Goal: Information Seeking & Learning: Learn about a topic

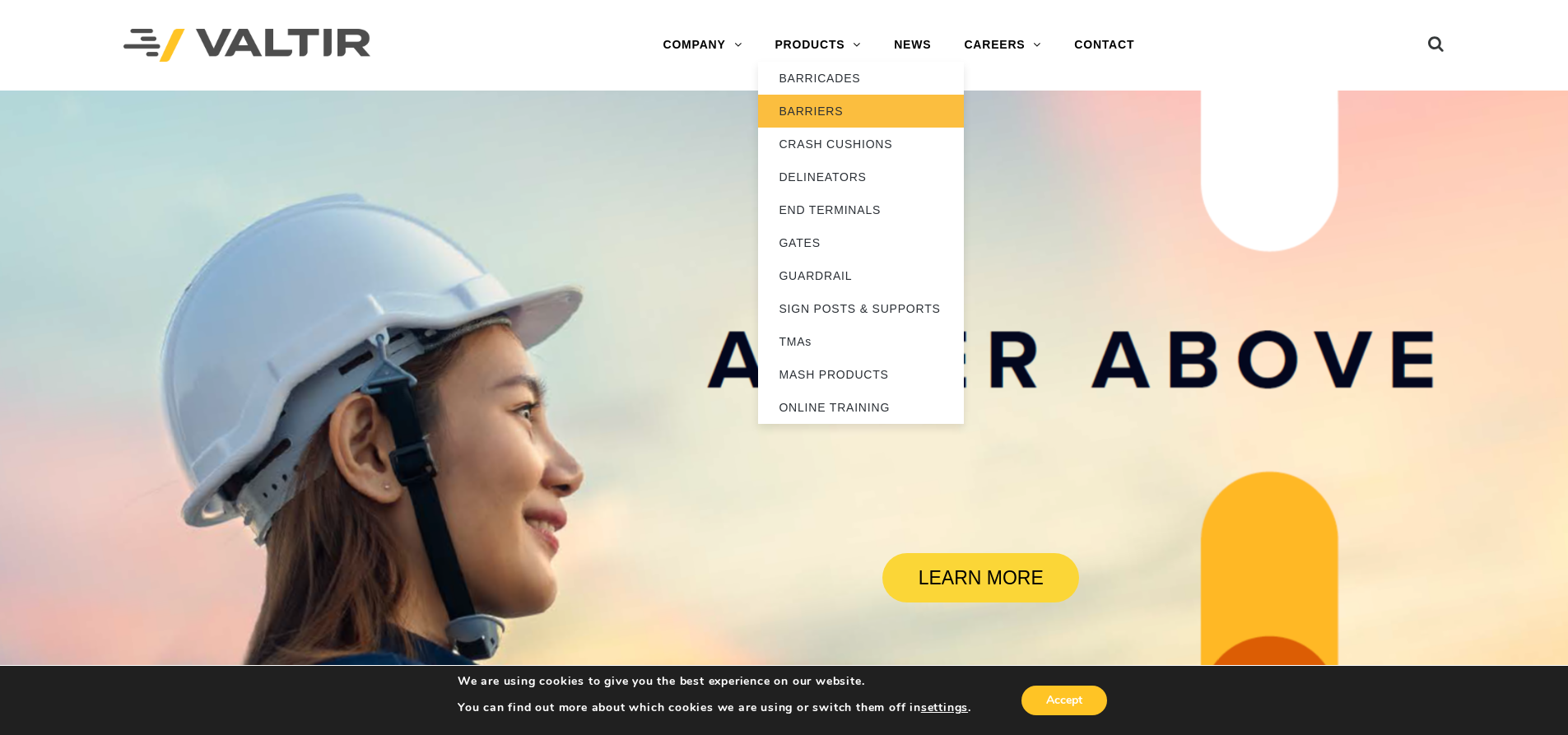
click at [809, 113] on link "BARRIERS" at bounding box center [860, 112] width 206 height 33
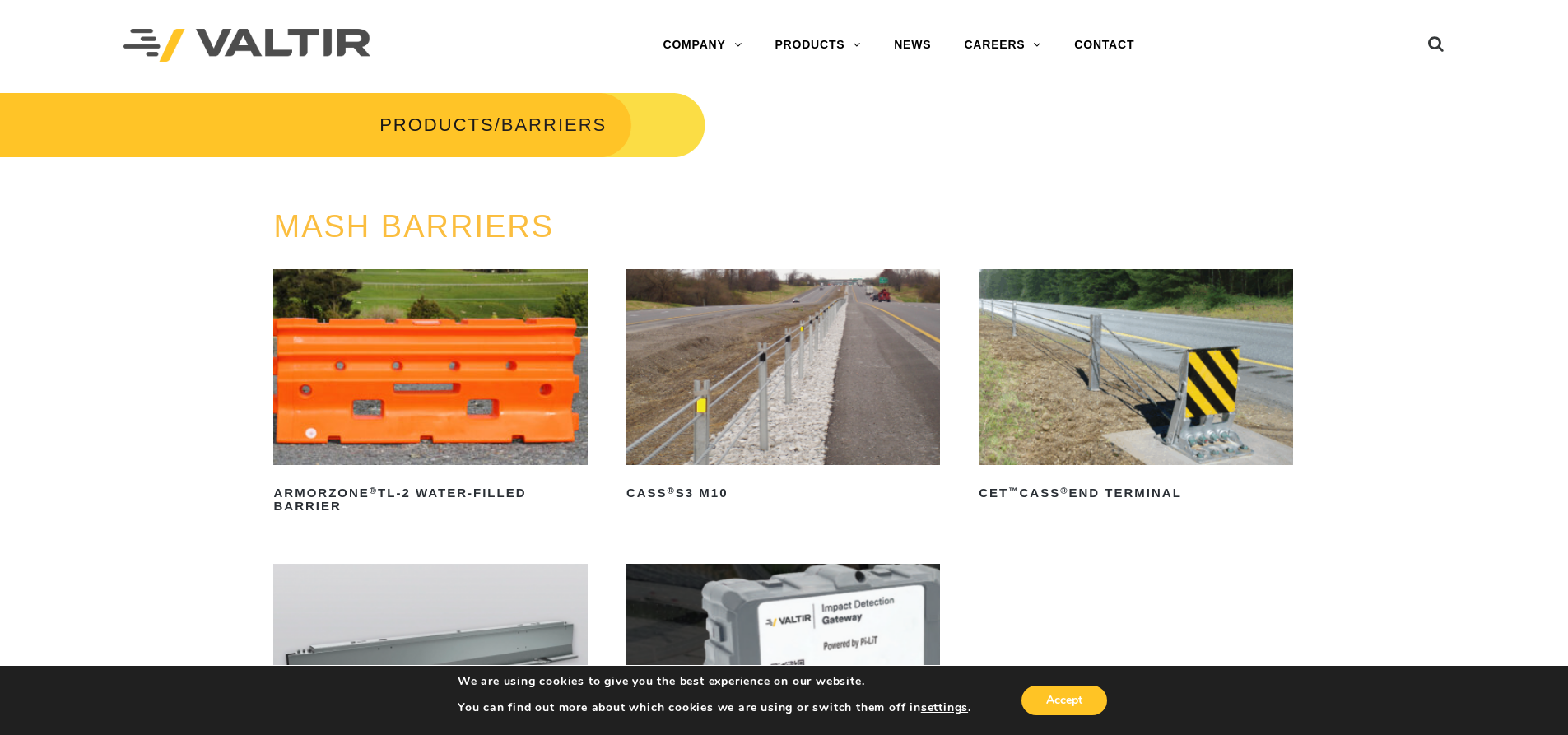
click at [1028, 350] on img at bounding box center [1135, 367] width 314 height 196
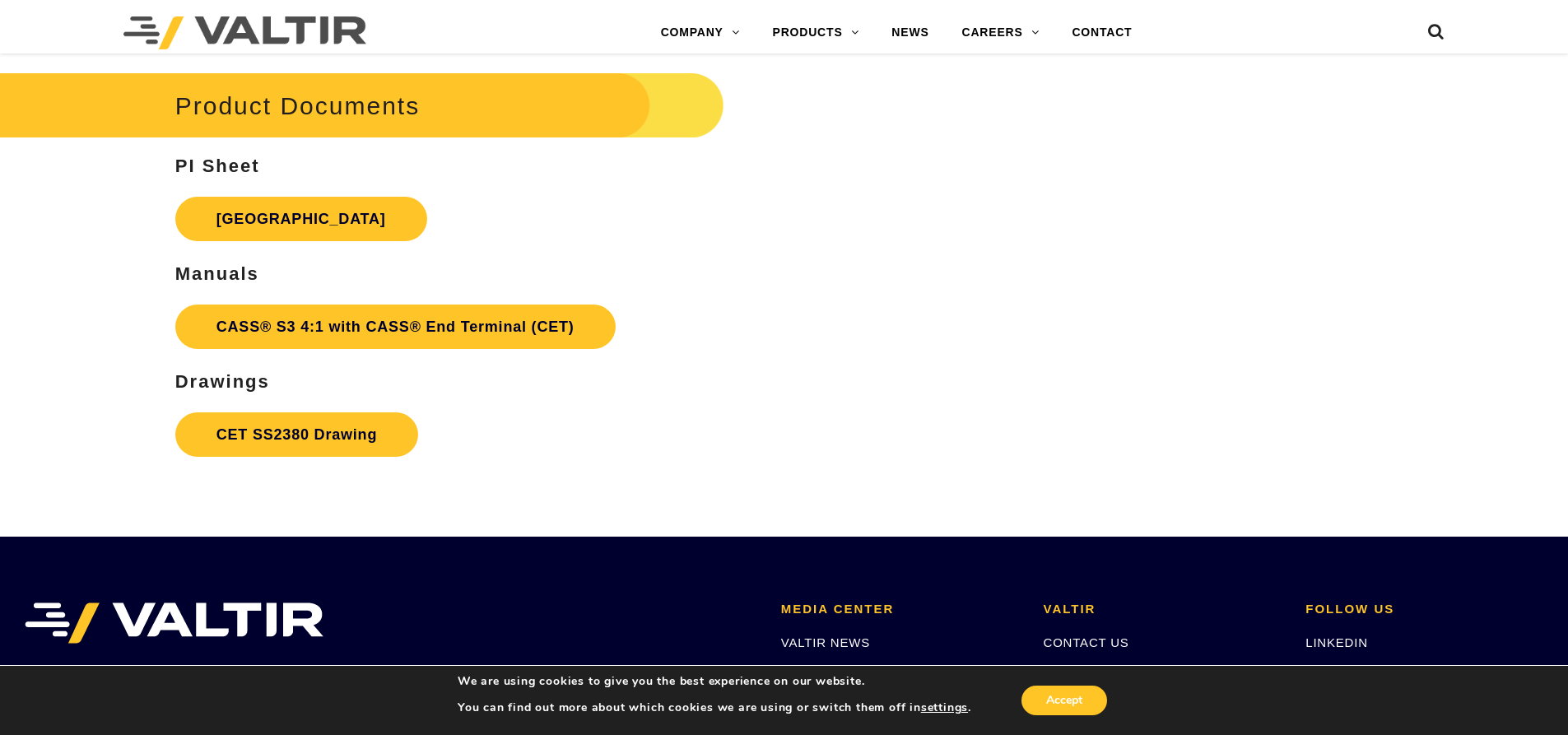
scroll to position [5512, 0]
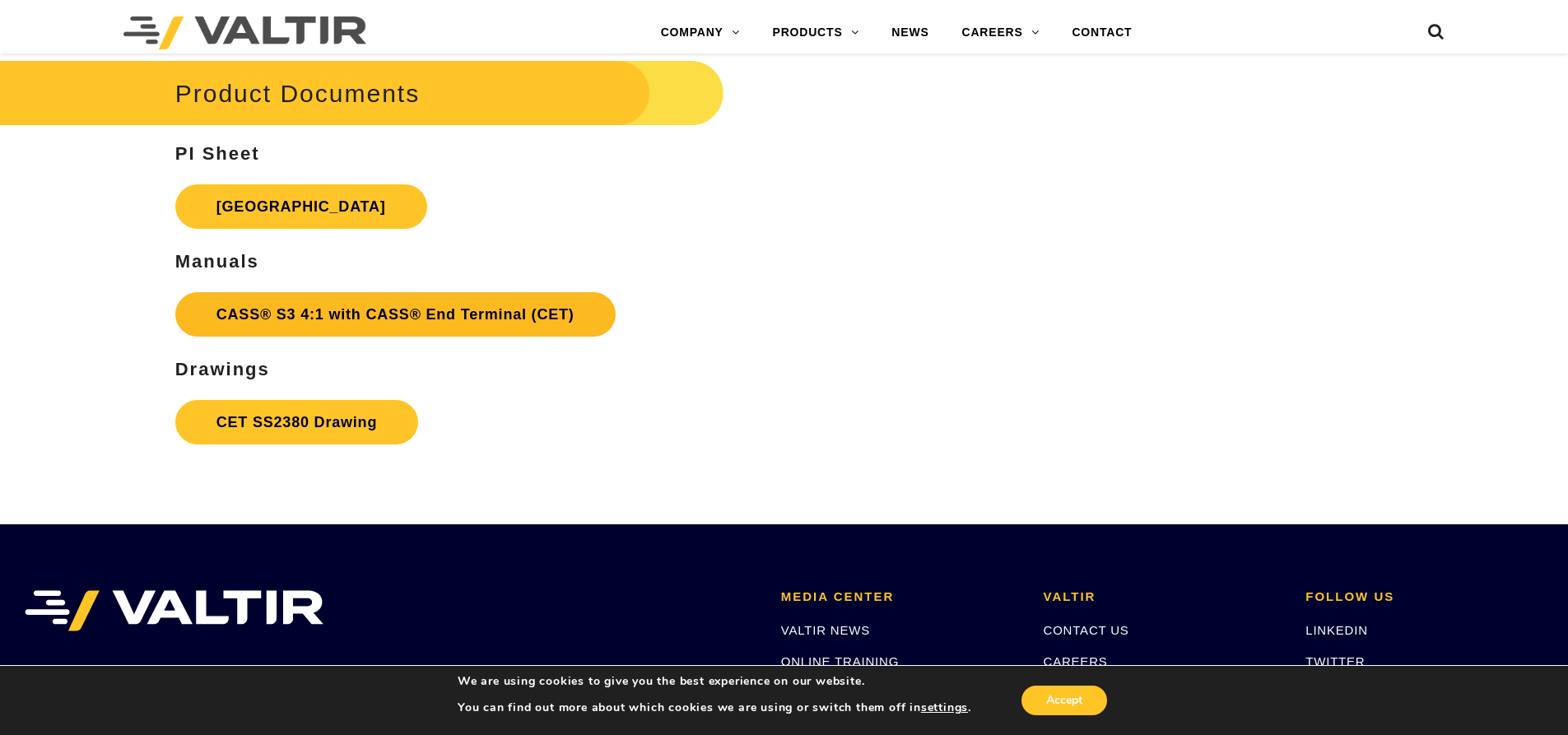
click at [276, 309] on link "CASS® S3 4:1 with CASS® End Terminal (CET)" at bounding box center [396, 314] width 441 height 45
